Goal: Check status

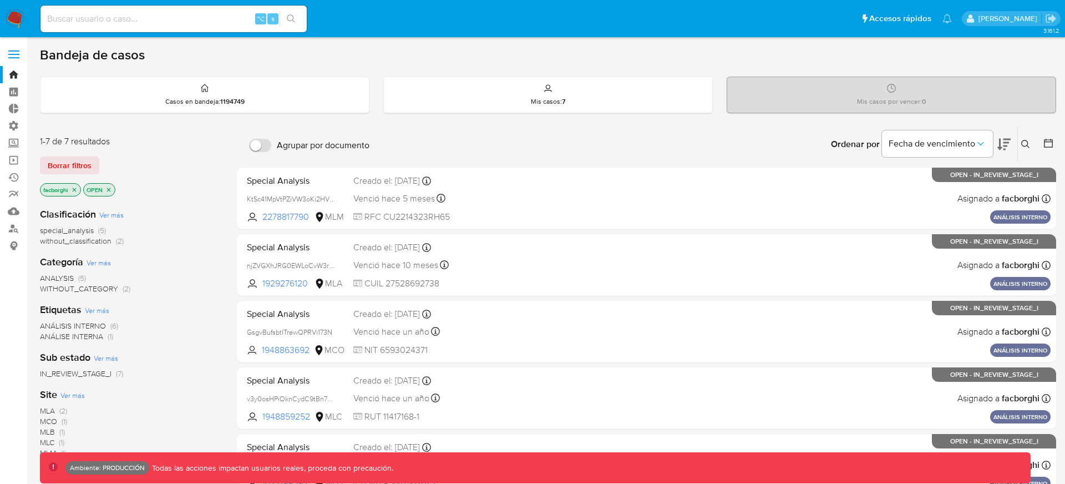
click at [231, 13] on input at bounding box center [174, 19] width 266 height 14
paste input "304707278"
type input "304707278"
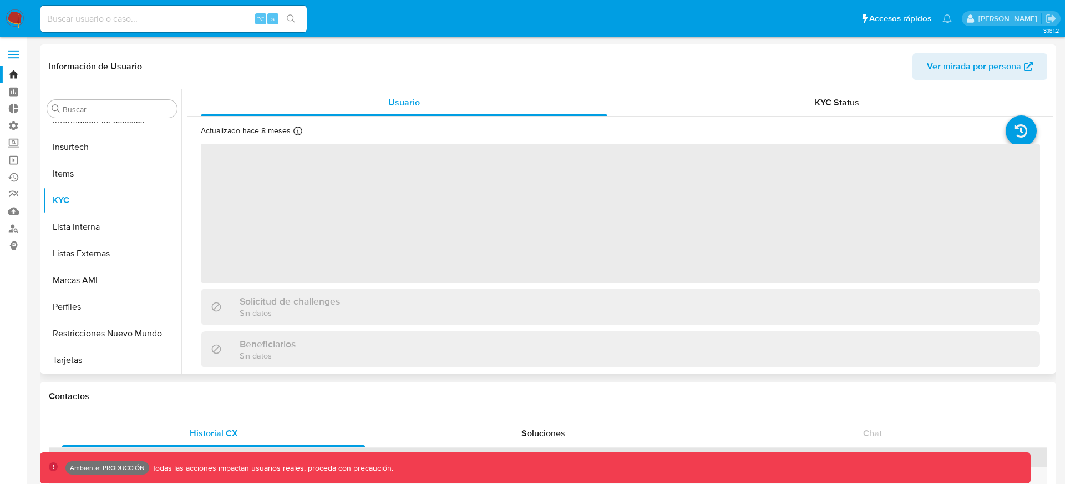
scroll to position [522, 0]
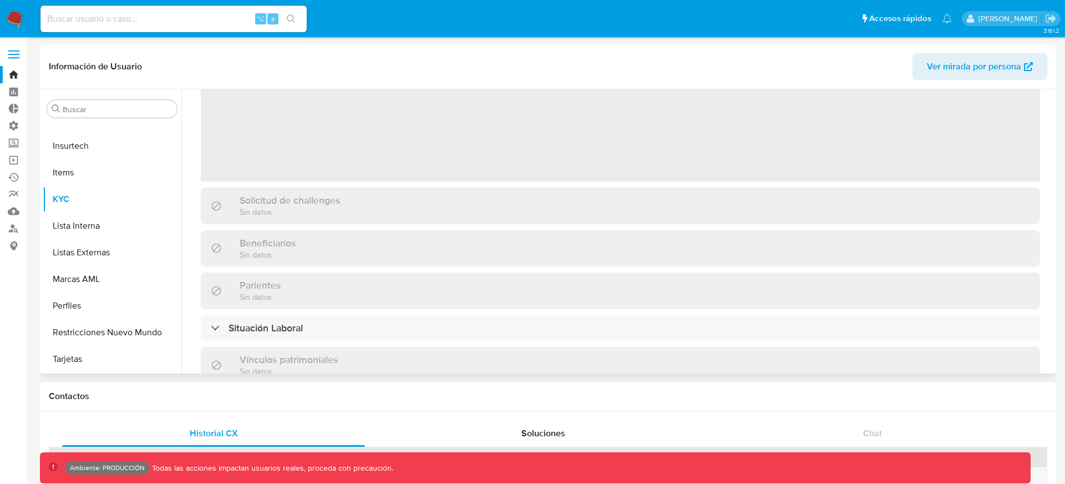
select select "10"
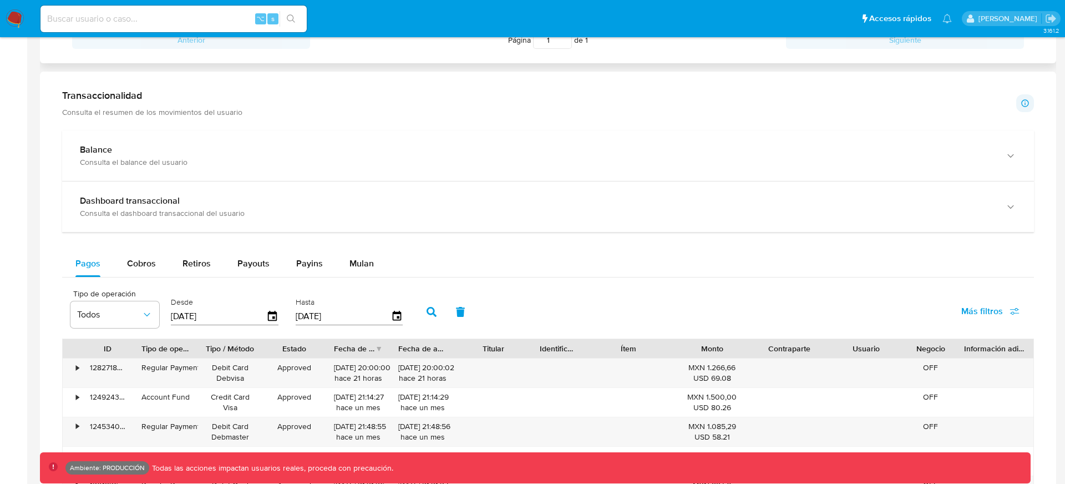
scroll to position [537, 0]
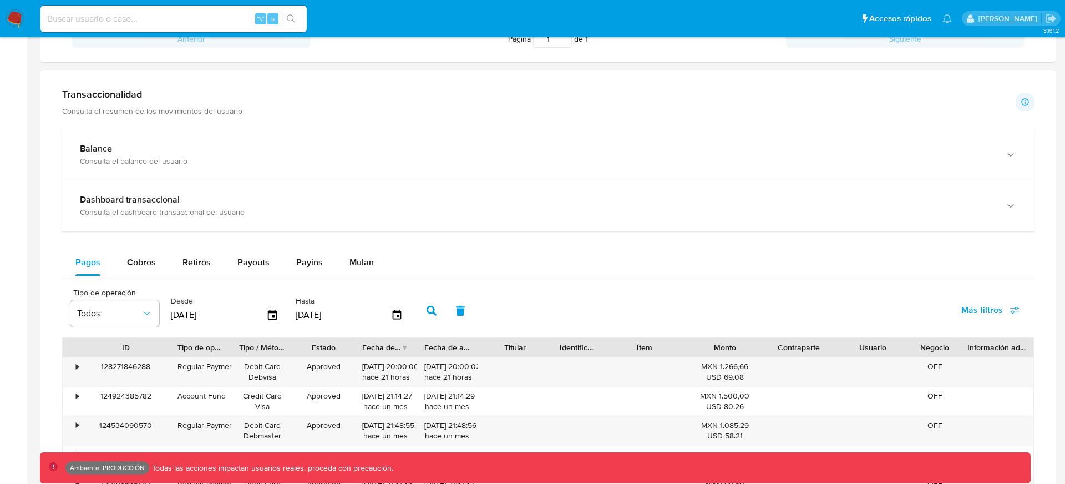
drag, startPoint x: 135, startPoint y: 345, endPoint x: 173, endPoint y: 344, distance: 38.3
click at [174, 346] on div at bounding box center [170, 347] width 20 height 19
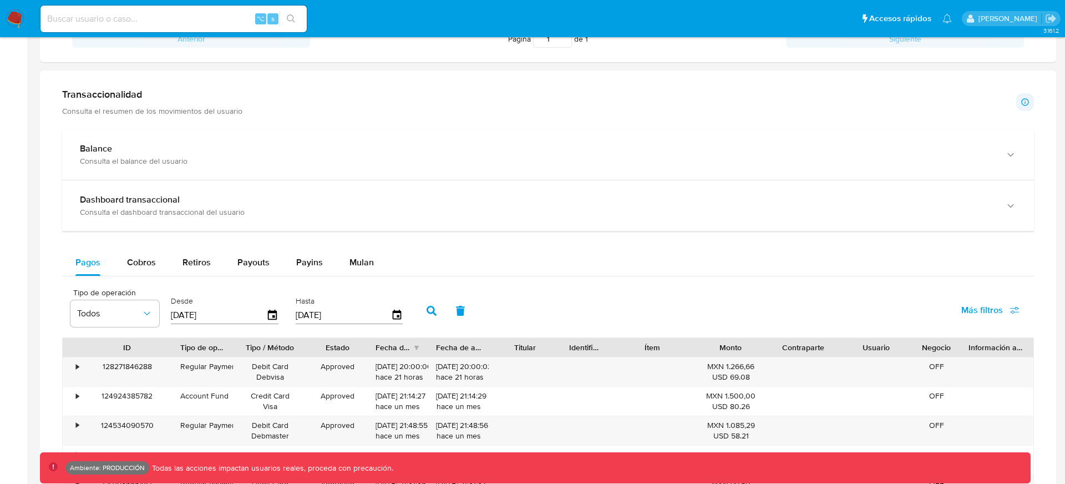
drag, startPoint x: 296, startPoint y: 345, endPoint x: 309, endPoint y: 344, distance: 12.8
click at [309, 344] on div at bounding box center [307, 347] width 20 height 19
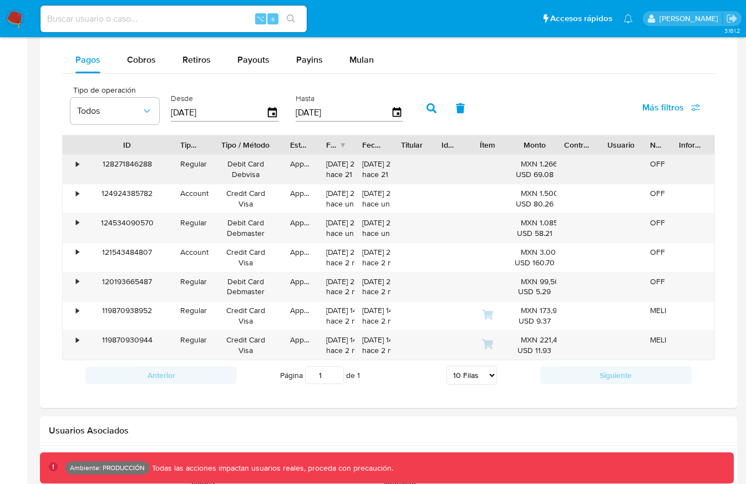
scroll to position [690, 0]
click at [428, 104] on icon "button" at bounding box center [432, 108] width 10 height 10
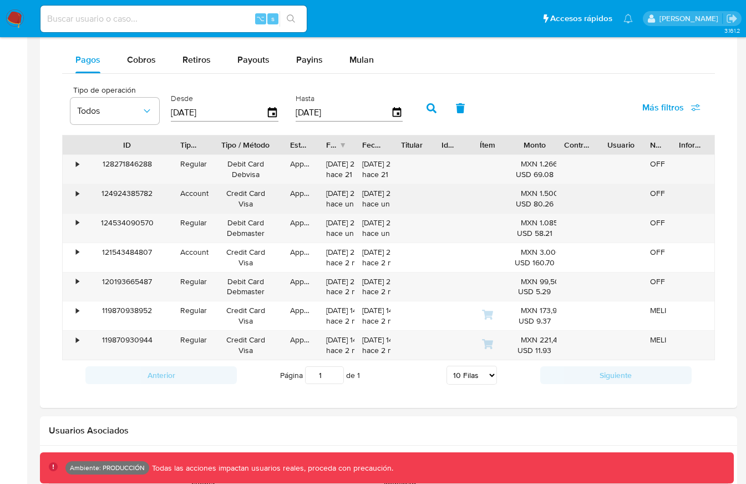
click at [254, 199] on div "Credit Card Visa" at bounding box center [245, 198] width 59 height 21
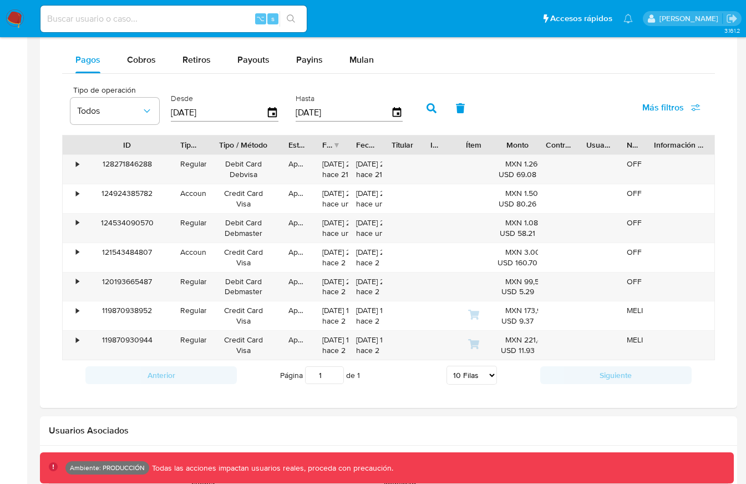
drag, startPoint x: 712, startPoint y: 139, endPoint x: 738, endPoint y: 140, distance: 26.1
